Goal: Book appointment/travel/reservation

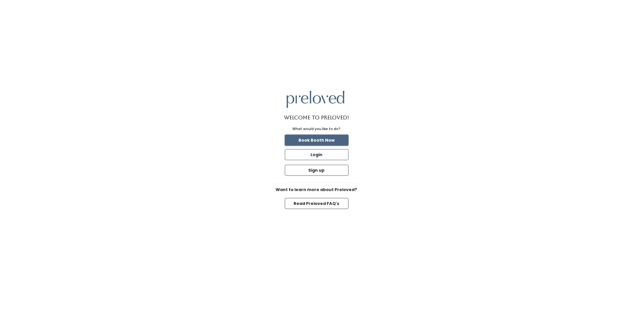
click at [320, 136] on button "Book Booth Now" at bounding box center [317, 140] width 64 height 11
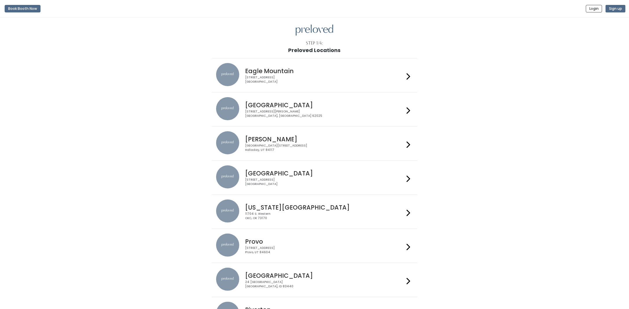
scroll to position [144, 0]
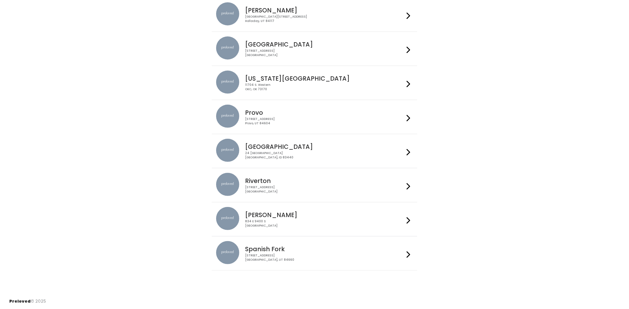
click at [407, 122] on icon at bounding box center [409, 118] width 4 height 8
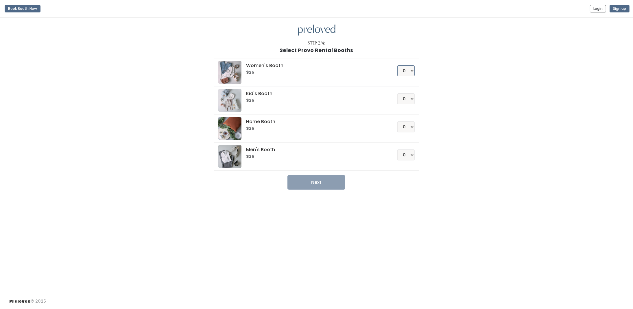
click at [411, 74] on select "0 1 2 3 4" at bounding box center [405, 70] width 17 height 11
select select "1"
click at [397, 70] on select "0 1 2 3 4" at bounding box center [405, 70] width 17 height 11
click at [325, 189] on button "Next" at bounding box center [316, 182] width 58 height 14
